Goal: Task Accomplishment & Management: Manage account settings

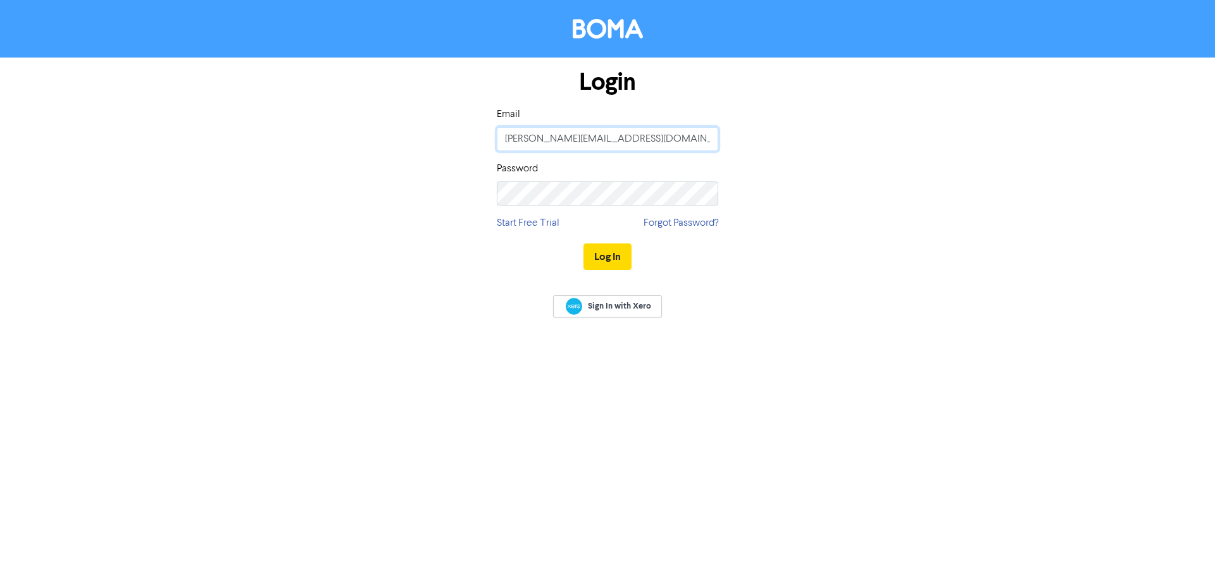
click at [635, 147] on input "[PERSON_NAME][EMAIL_ADDRESS][DOMAIN_NAME]" at bounding box center [607, 139] width 221 height 24
type input "[EMAIL_ADDRESS][DOMAIN_NAME]"
click at [592, 256] on button "Log In" at bounding box center [607, 257] width 48 height 27
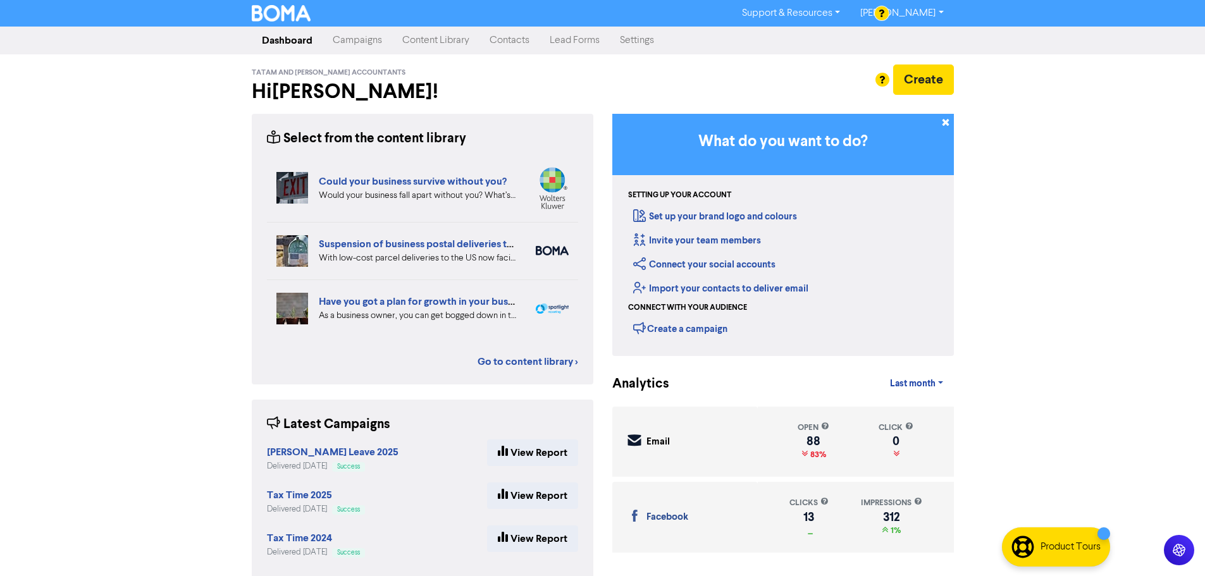
click at [928, 10] on link "[PERSON_NAME]" at bounding box center [901, 13] width 103 height 20
click at [633, 46] on link "Settings" at bounding box center [637, 40] width 54 height 25
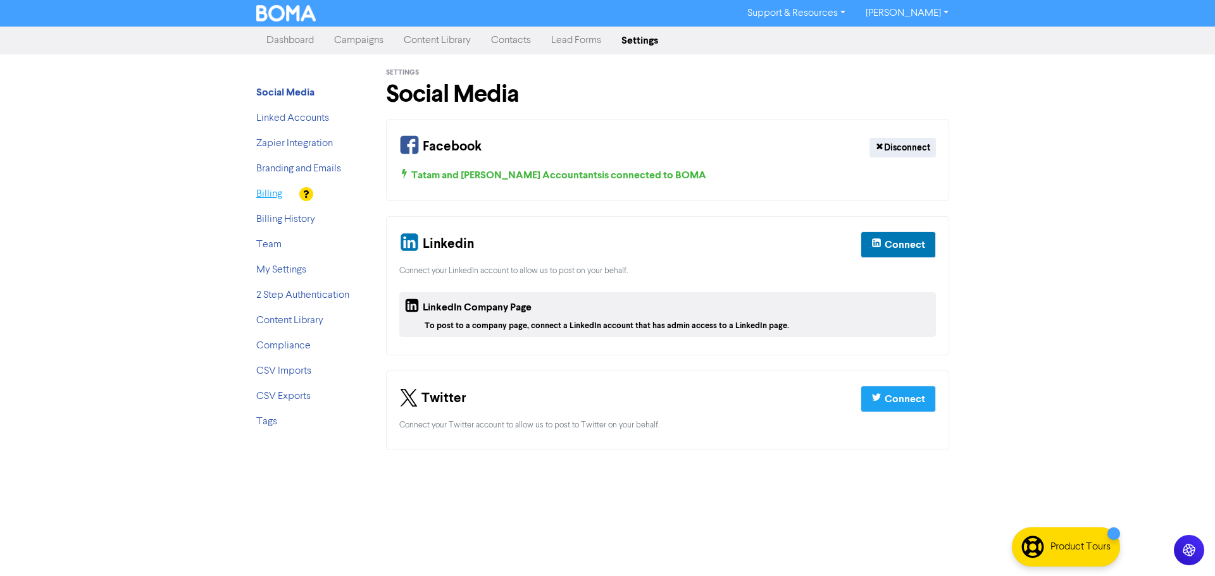
click at [270, 194] on link "Billing" at bounding box center [269, 194] width 26 height 10
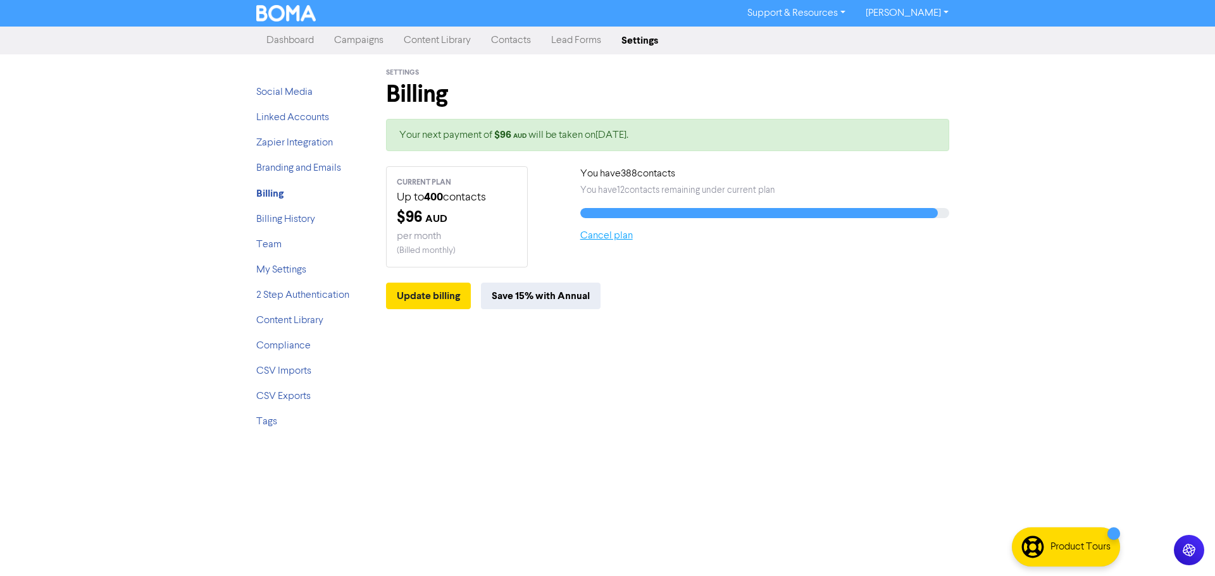
click at [619, 237] on link "Cancel plan" at bounding box center [606, 236] width 53 height 10
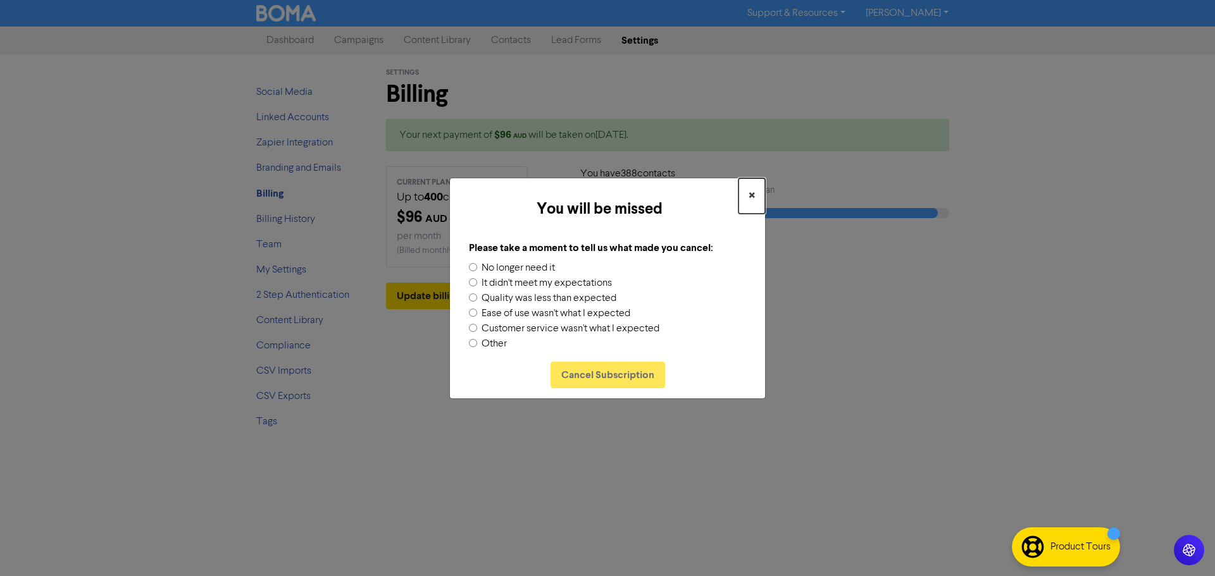
click at [754, 195] on span "×" at bounding box center [751, 196] width 6 height 19
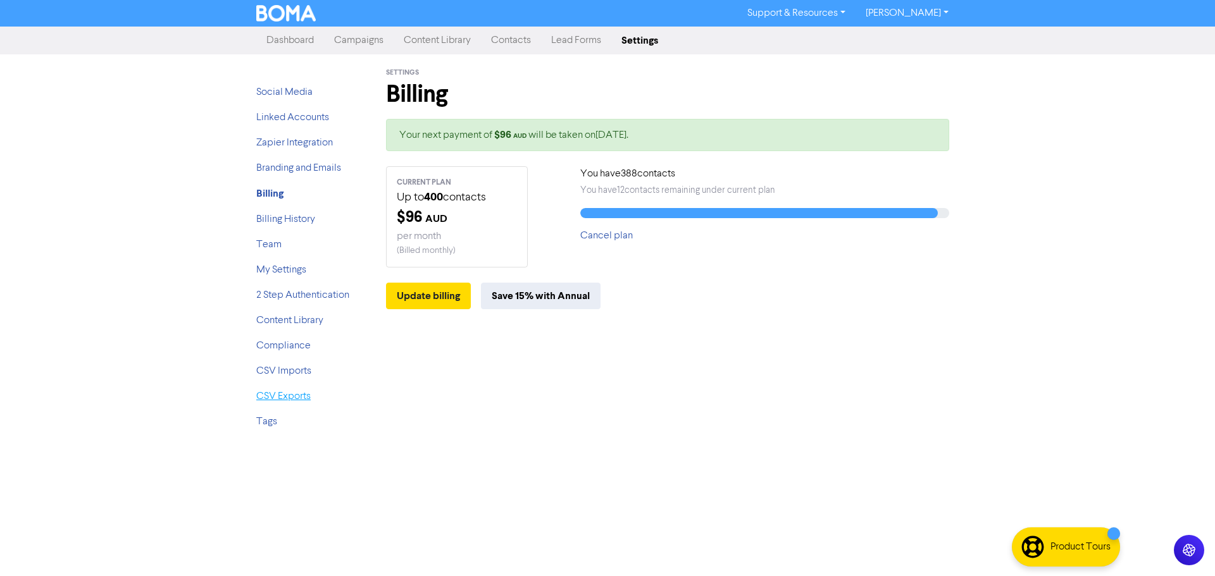
click at [282, 397] on link "CSV Exports" at bounding box center [283, 397] width 54 height 10
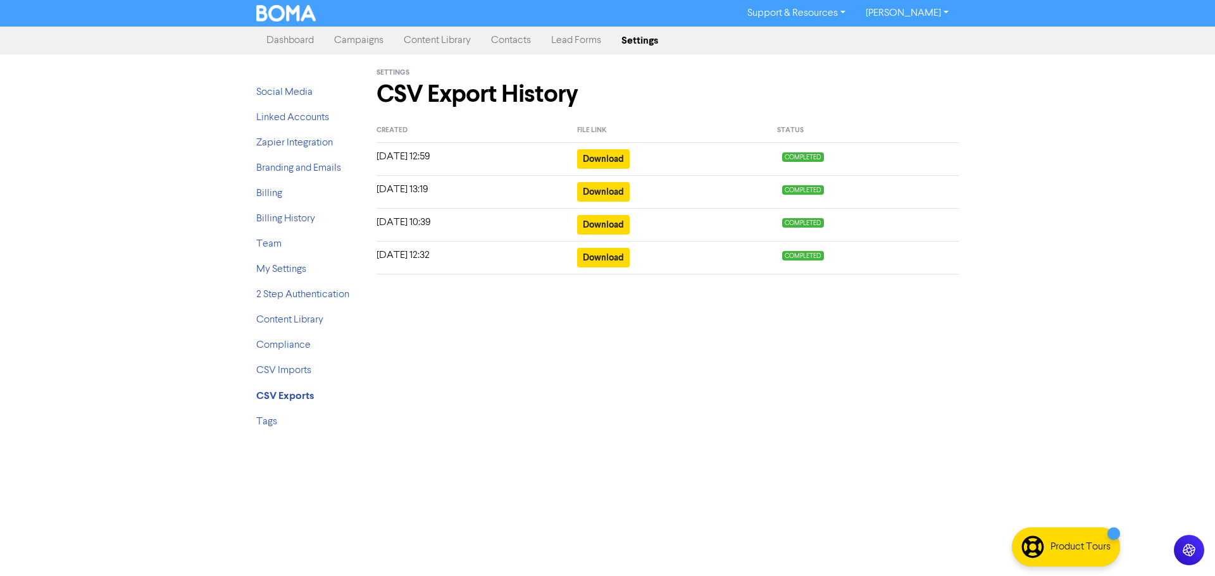
click at [526, 42] on link "Contacts" at bounding box center [511, 40] width 60 height 25
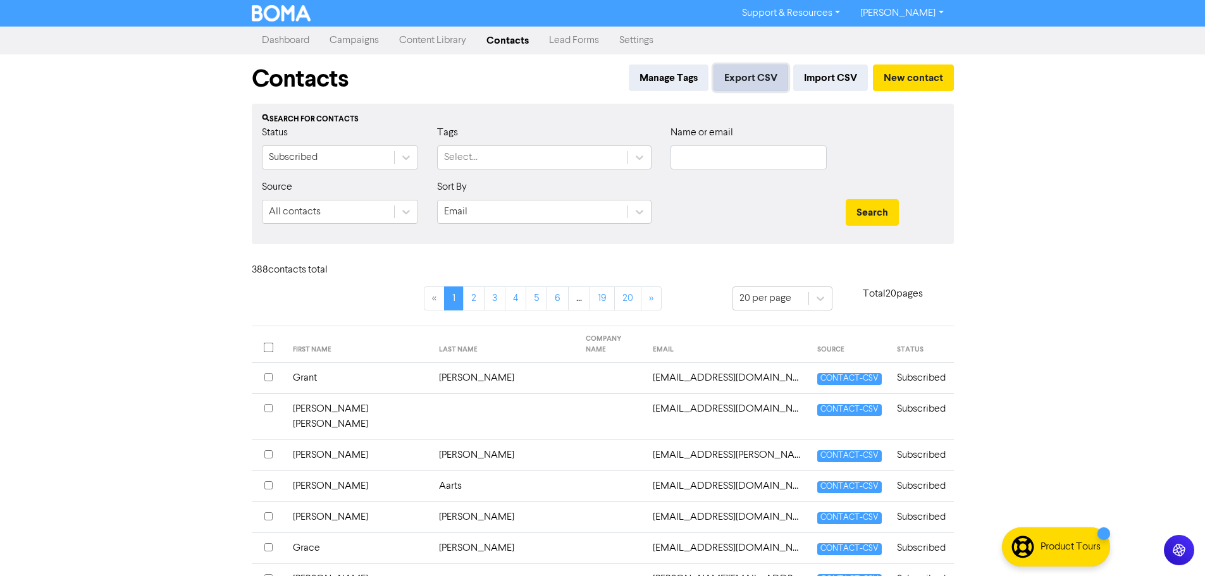
click at [753, 75] on button "Export CSV" at bounding box center [751, 78] width 75 height 27
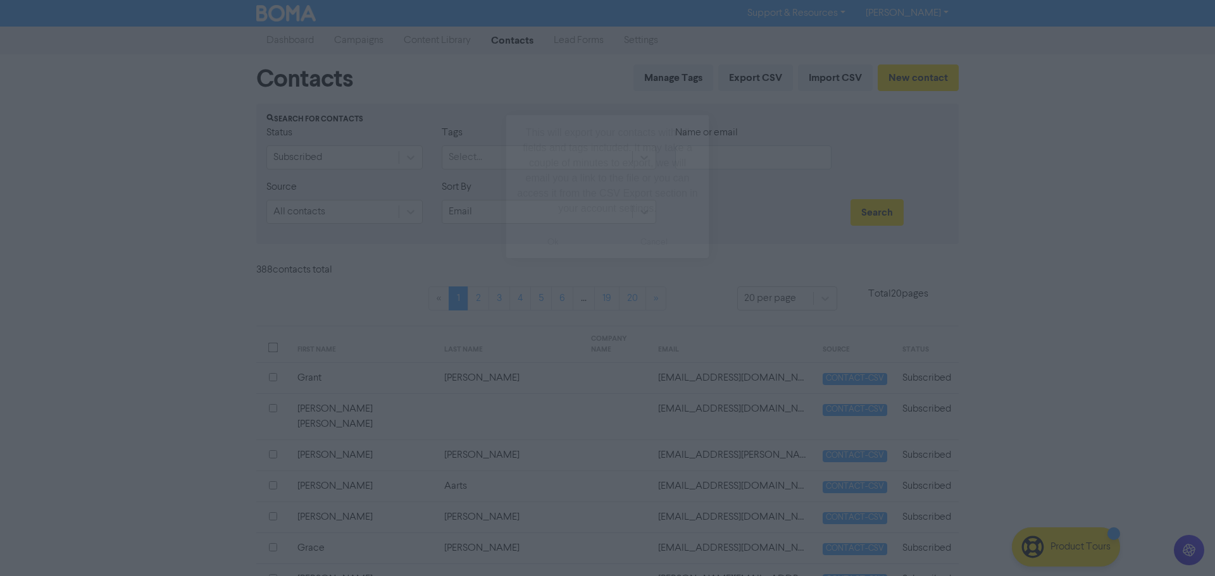
click at [547, 242] on button "ok" at bounding box center [553, 242] width 94 height 32
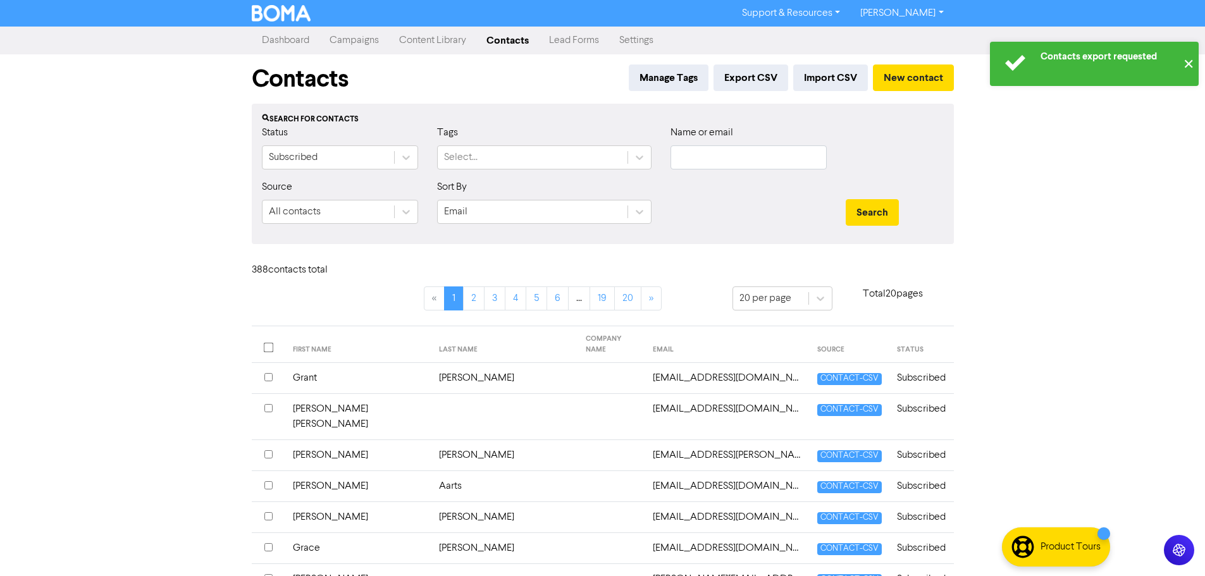
click at [1191, 64] on button "✕" at bounding box center [1188, 64] width 21 height 44
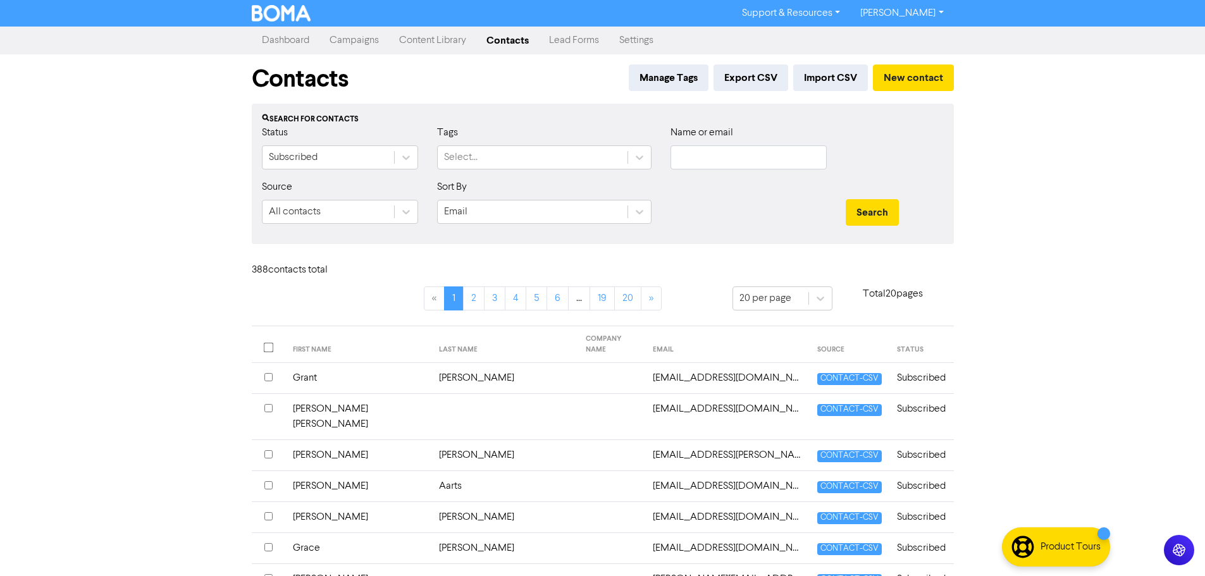
click at [643, 39] on link "Settings" at bounding box center [636, 40] width 54 height 25
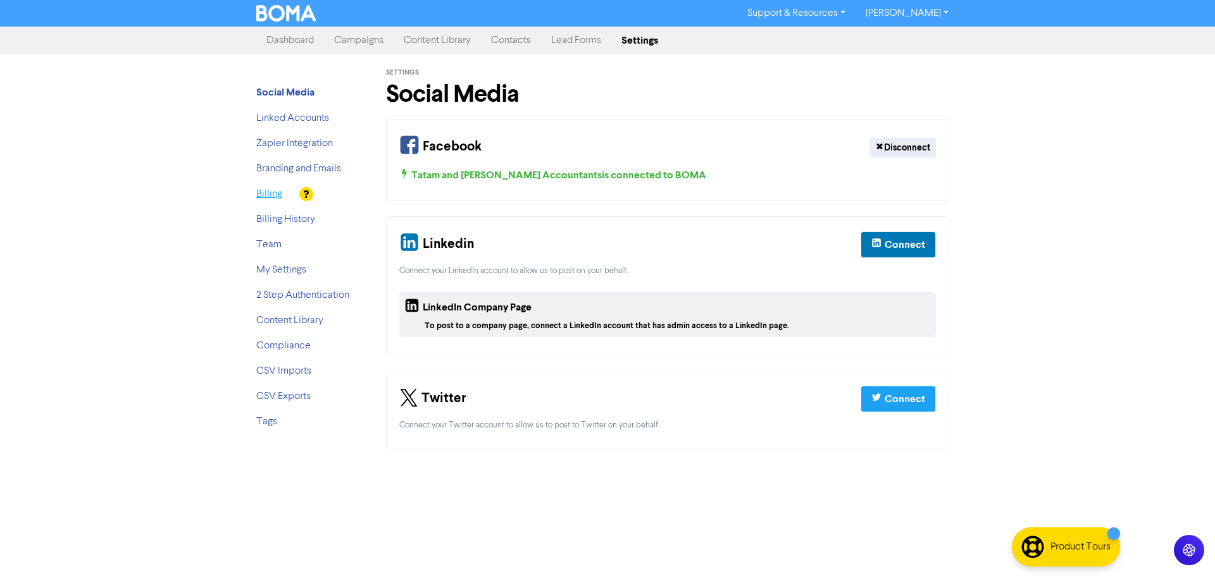
click at [273, 197] on link "Billing" at bounding box center [269, 194] width 26 height 10
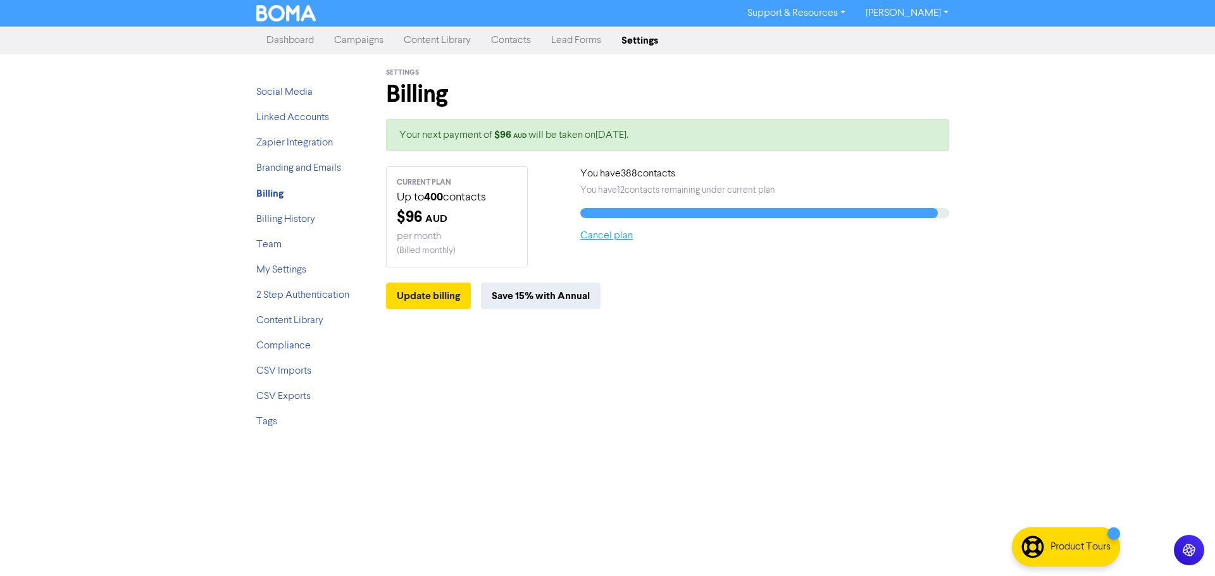
click at [612, 240] on link "Cancel plan" at bounding box center [606, 236] width 53 height 10
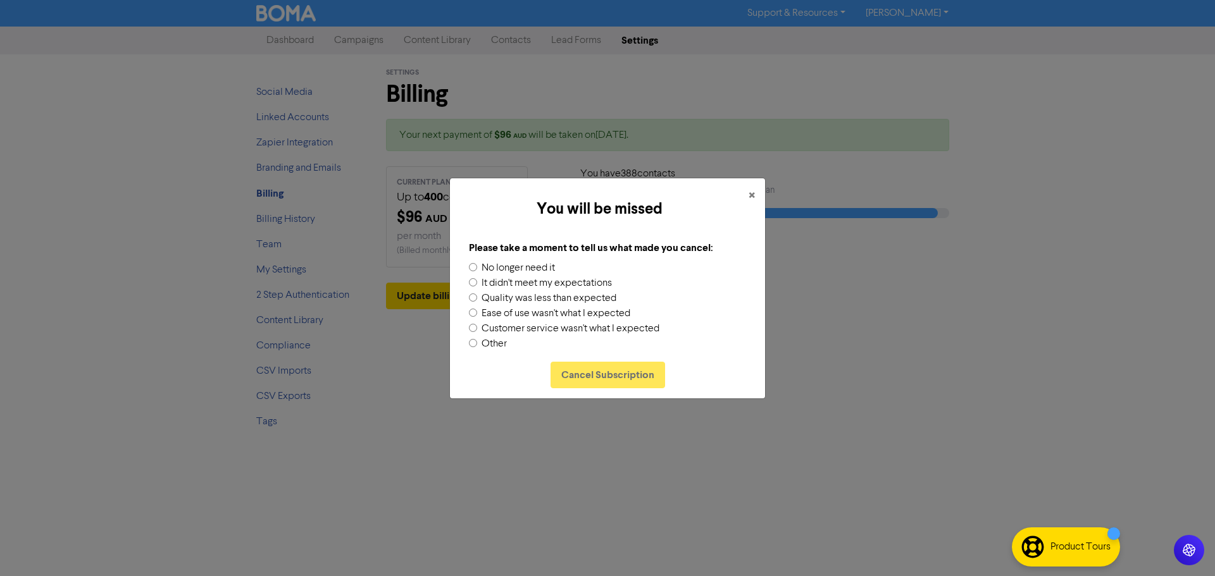
click at [488, 346] on label "Other" at bounding box center [493, 344] width 25 height 15
click at [477, 346] on input "Other" at bounding box center [473, 343] width 8 height 8
radio input "true"
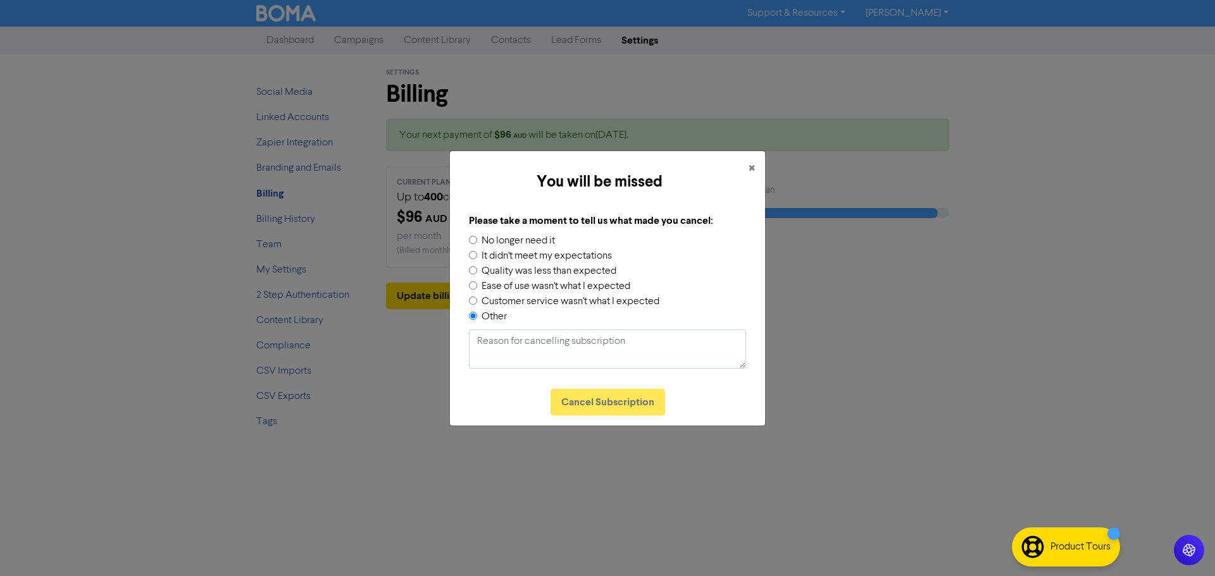
click at [473, 236] on input "No longer need it" at bounding box center [473, 240] width 8 height 8
radio input "true"
radio input "false"
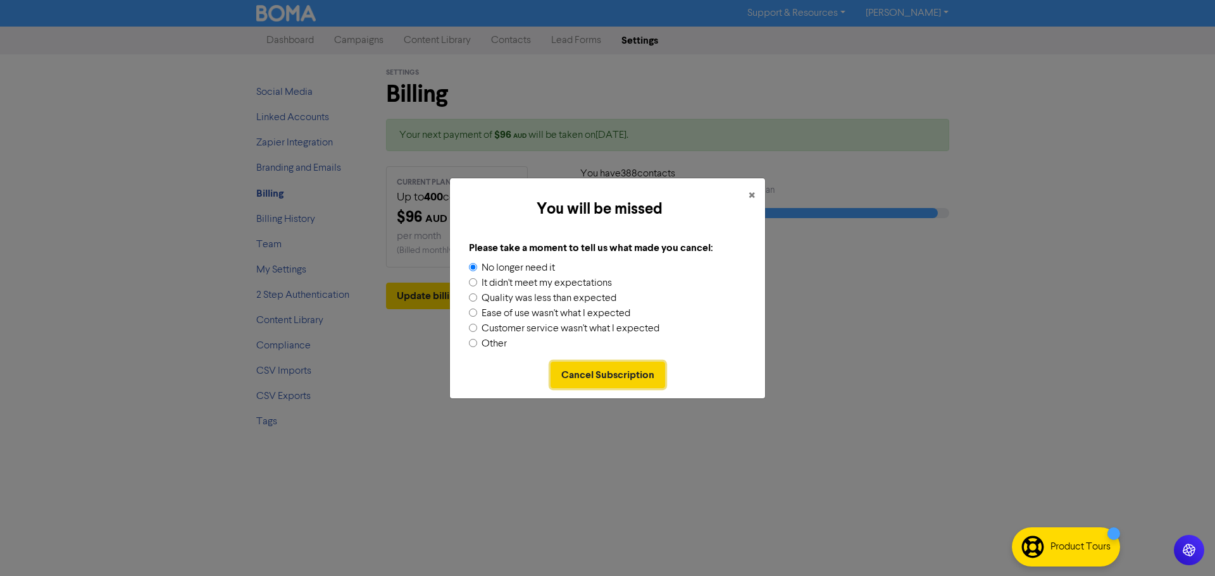
click at [585, 371] on button "Cancel Subscription" at bounding box center [607, 375] width 115 height 27
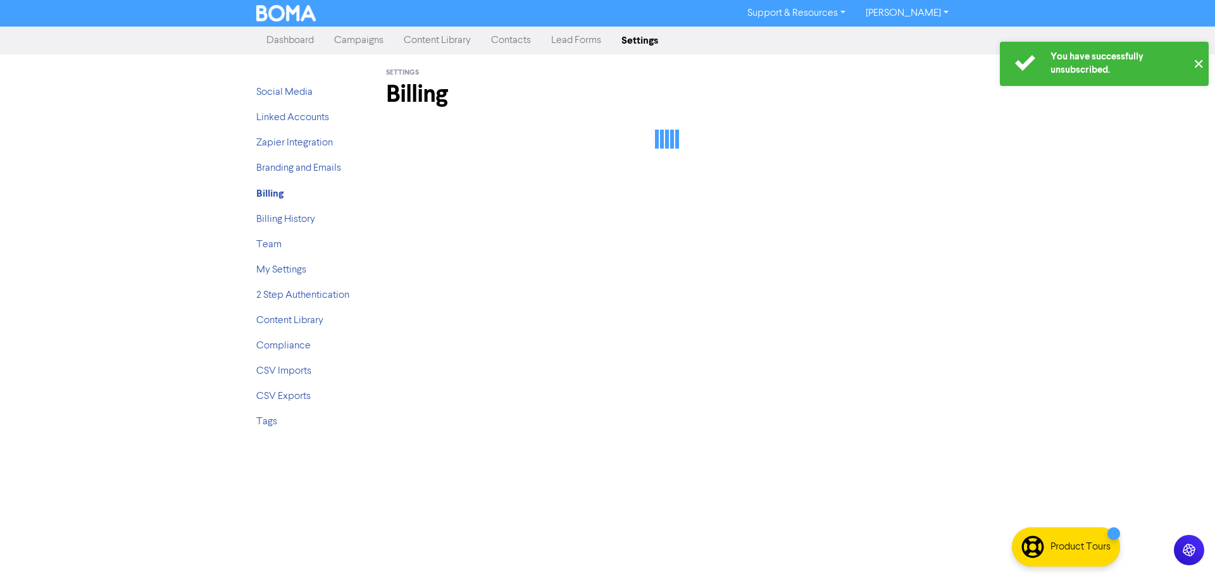
click at [1201, 64] on button "✕" at bounding box center [1198, 64] width 21 height 44
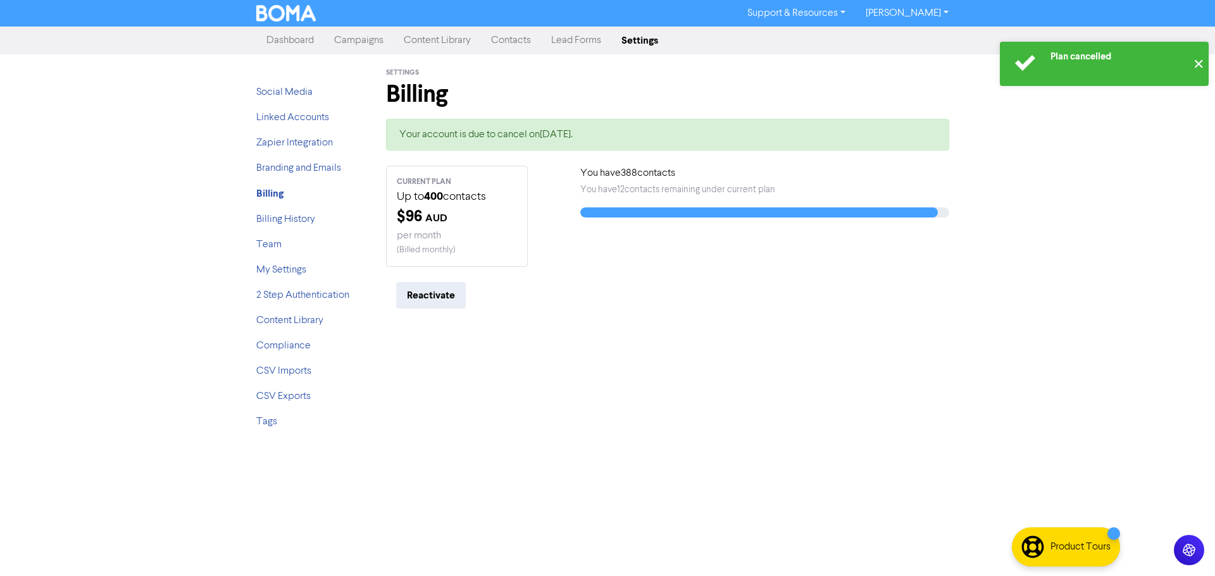
click at [1195, 61] on button "✕" at bounding box center [1198, 64] width 21 height 44
